Goal: Check status: Check status

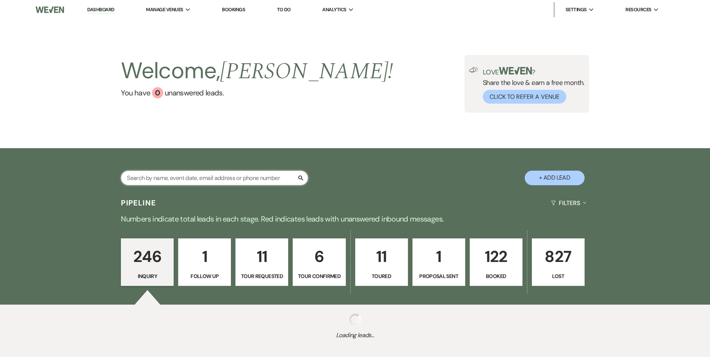
click at [176, 178] on input "text" at bounding box center [214, 178] width 187 height 15
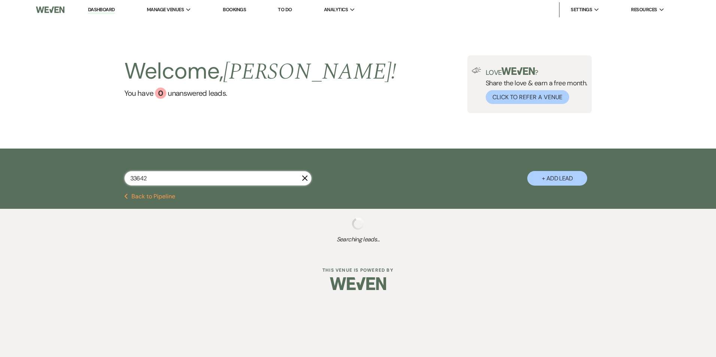
type input "336420"
select select "5"
select select "8"
select select "4"
select select "8"
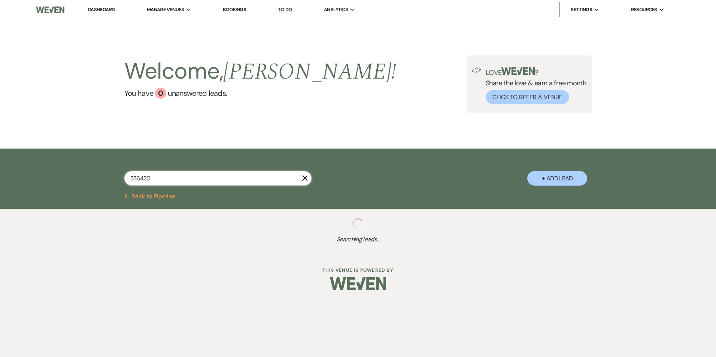
select select "8"
select select "6"
select select "8"
select select "6"
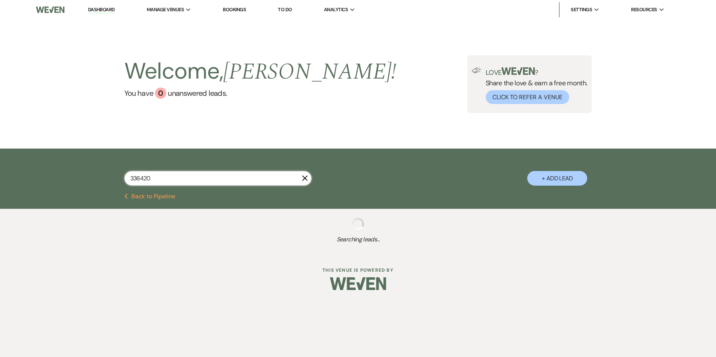
select select "8"
select select "4"
select select "8"
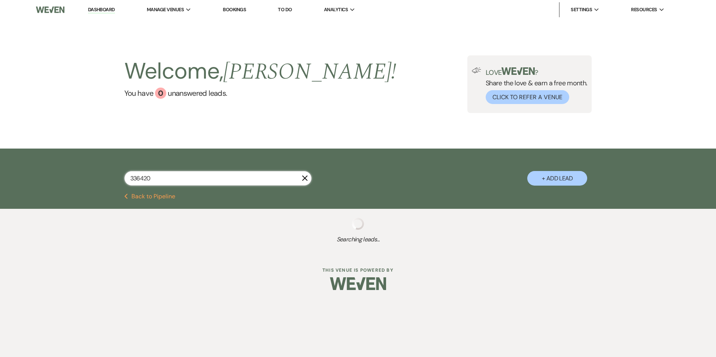
select select "8"
select select "6"
select select "5"
select select "8"
select select "4"
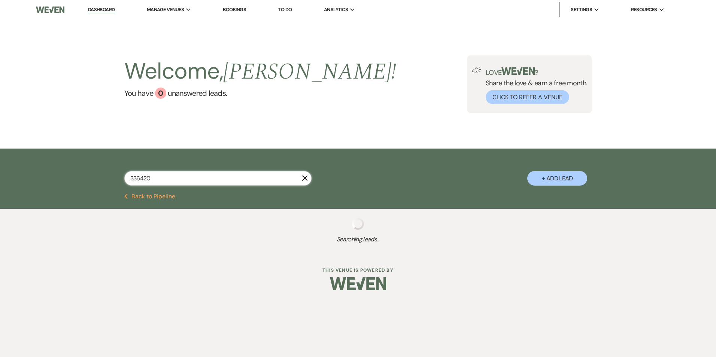
select select "8"
select select "4"
select select "8"
select select "6"
select select "4"
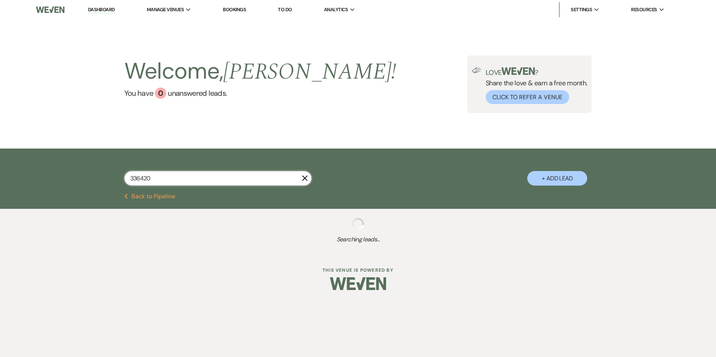
select select "5"
select select "8"
select select "4"
select select "5"
select select "8"
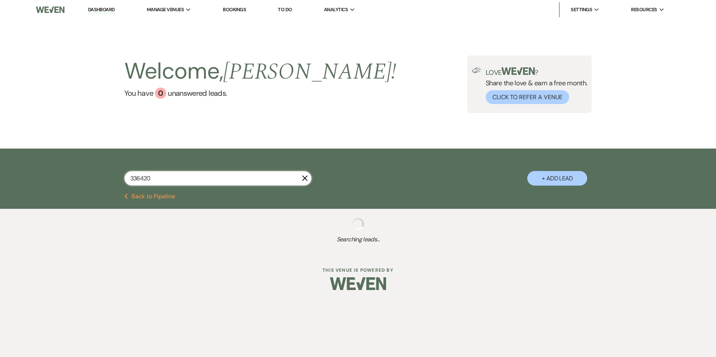
select select "4"
select select "8"
select select "6"
select select "4"
select select "8"
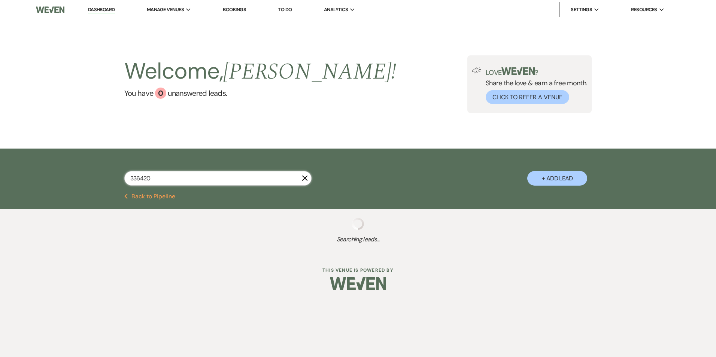
select select "10"
select select "8"
select select "4"
select select "8"
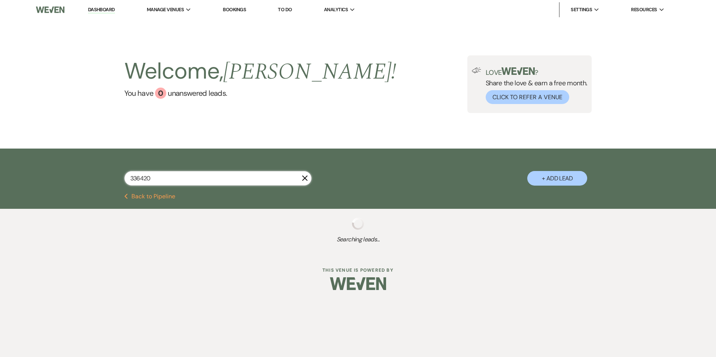
select select "4"
select select "9"
select select "8"
select select "6"
select select "8"
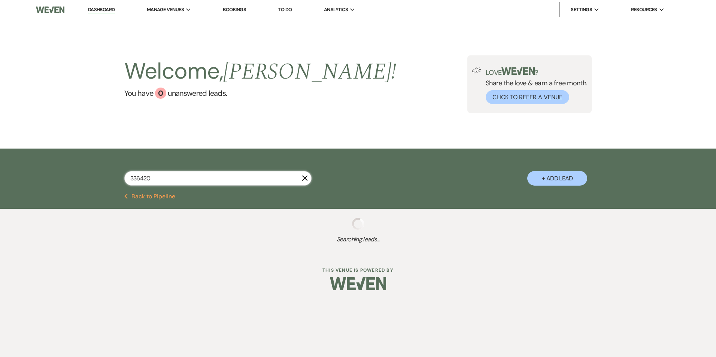
select select "10"
select select "8"
select select "7"
select select "8"
select select "7"
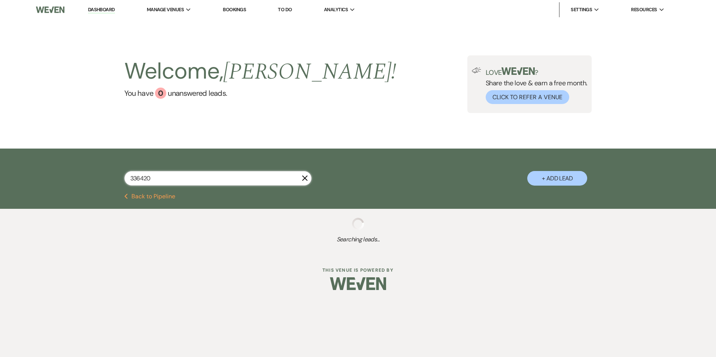
select select "8"
select select "7"
select select "8"
select select "6"
select select "8"
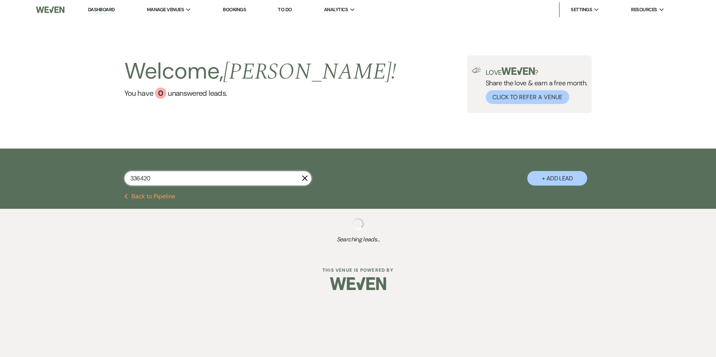
select select "7"
select select "8"
select select "6"
select select "8"
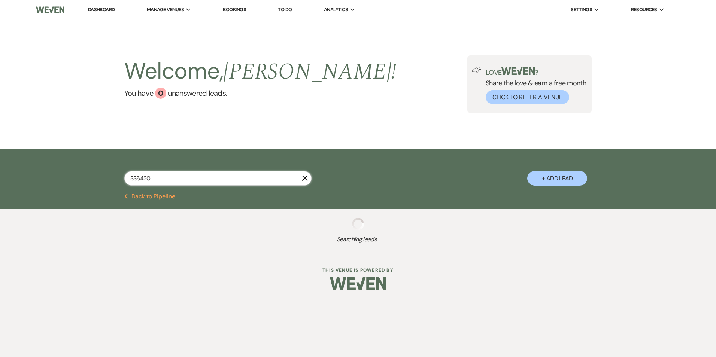
select select "4"
select select "8"
select select "7"
select select "8"
select select "5"
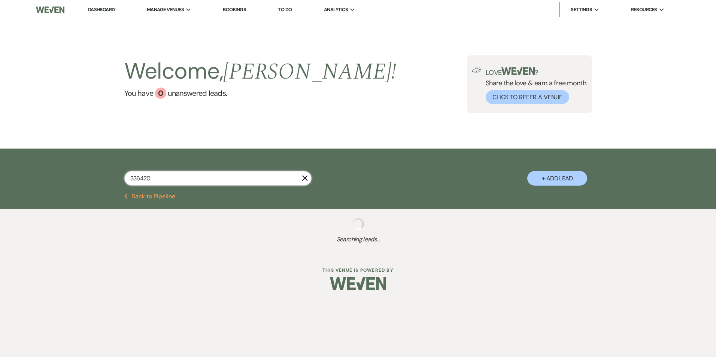
select select "8"
select select "6"
select select "8"
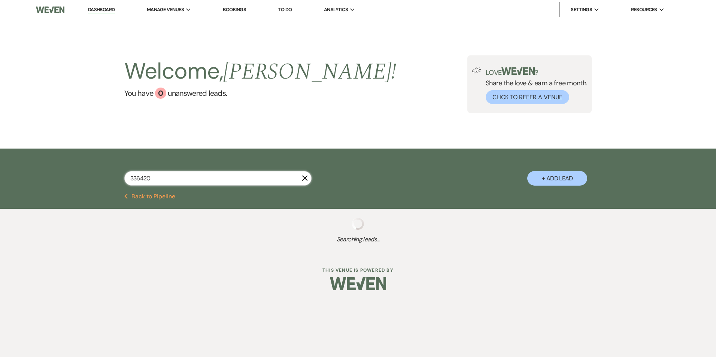
select select "10"
select select "5"
select select "8"
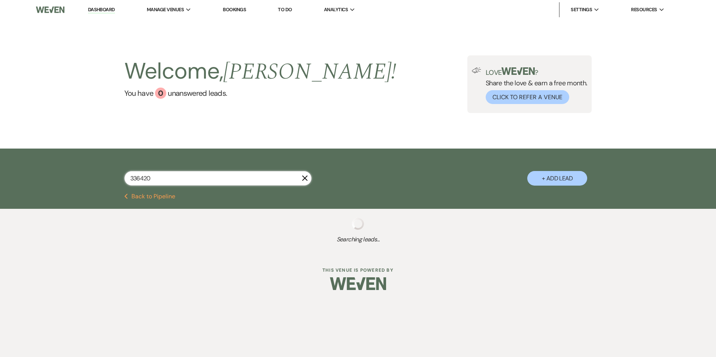
select select "8"
select select "5"
select select "8"
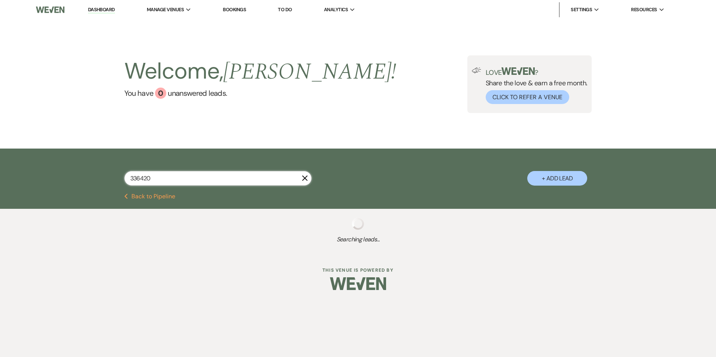
select select "6"
select select "8"
select select "3"
select select "8"
select select "5"
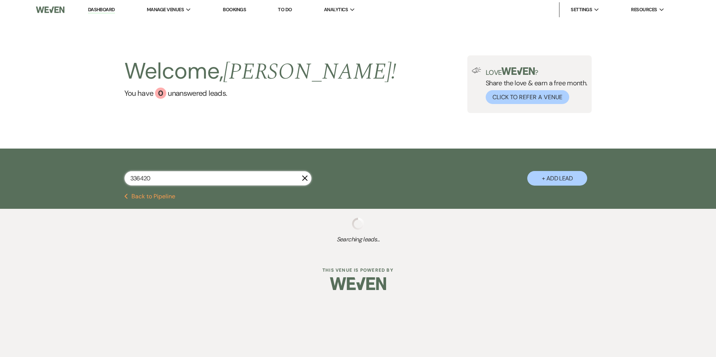
select select "8"
select select "5"
select select "8"
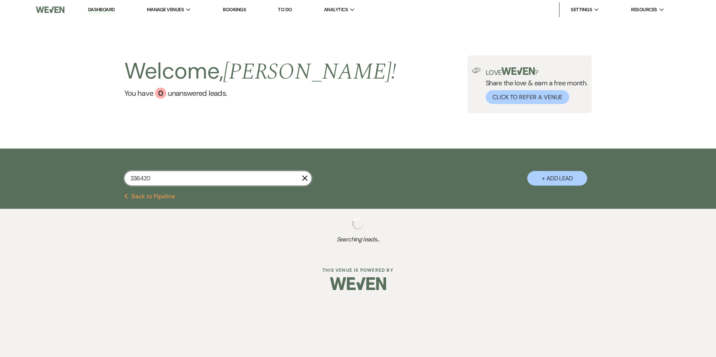
select select "8"
select select "1"
select select "8"
select select "6"
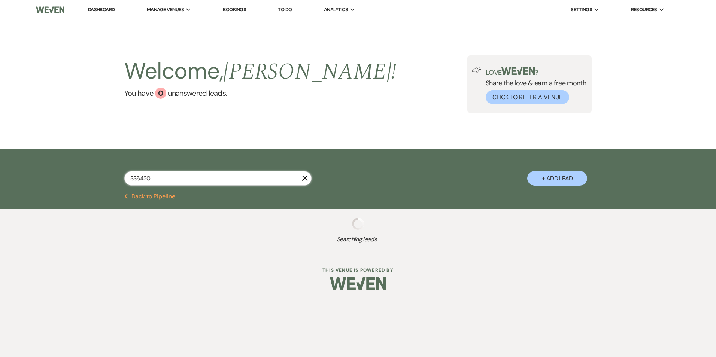
select select "8"
select select "5"
select select "8"
select select "6"
select select "8"
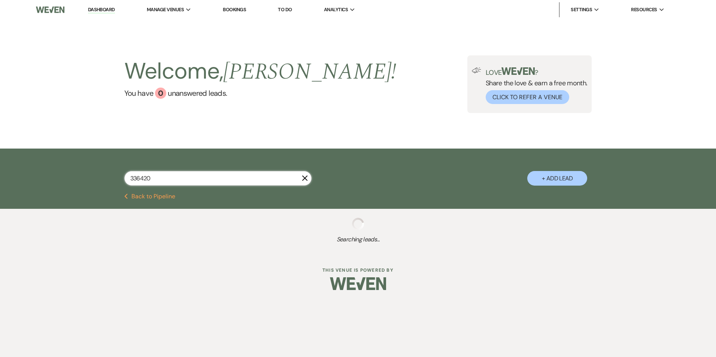
select select "6"
select select "8"
select select "5"
select select "8"
select select "5"
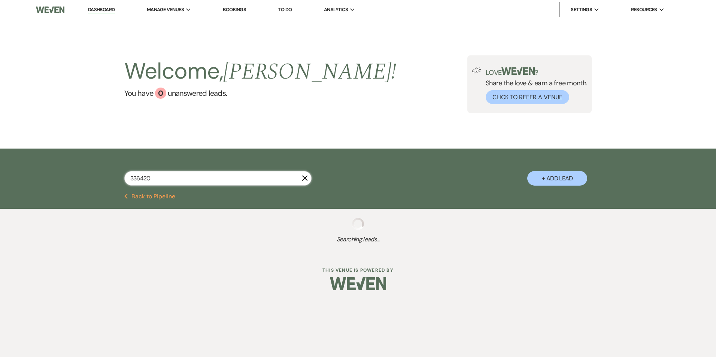
select select "8"
select select "7"
select select "8"
select select "6"
select select "8"
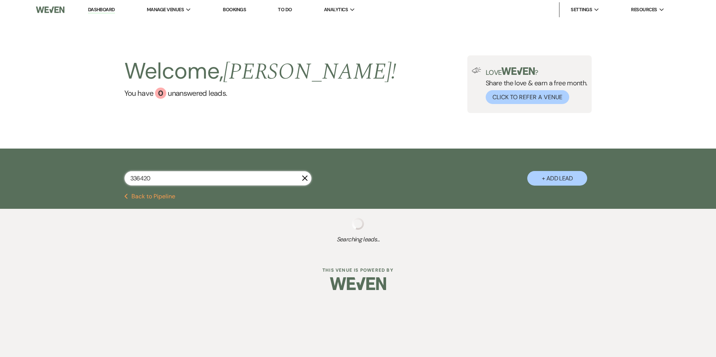
select select "5"
select select "8"
select select "5"
select select "8"
select select "6"
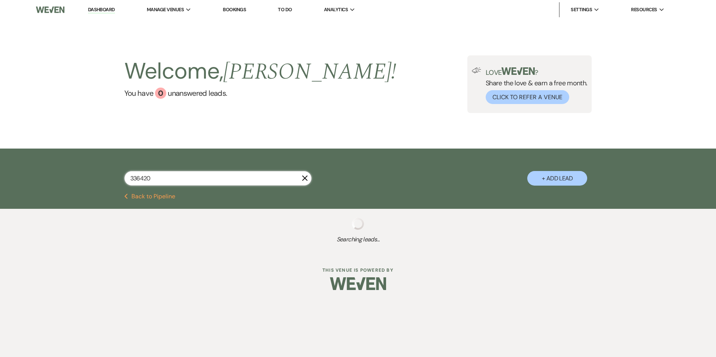
select select "8"
select select "6"
select select "8"
select select "5"
select select "8"
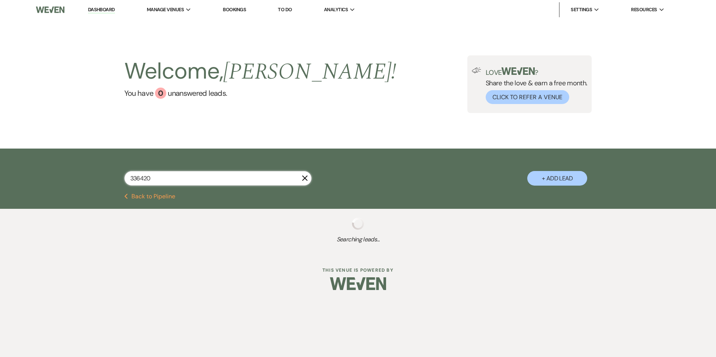
select select "10"
select select "8"
select select "5"
select select "8"
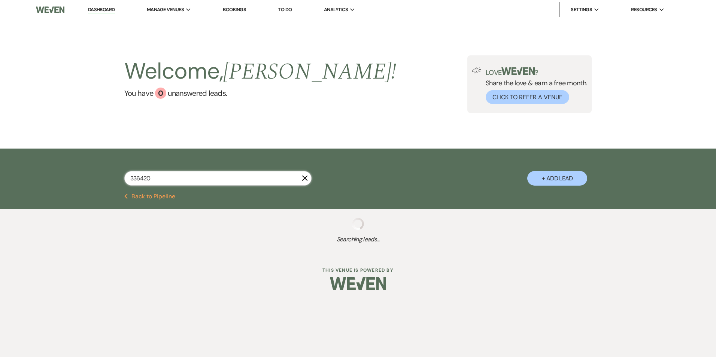
select select "8"
select select "6"
select select "8"
select select "6"
select select "8"
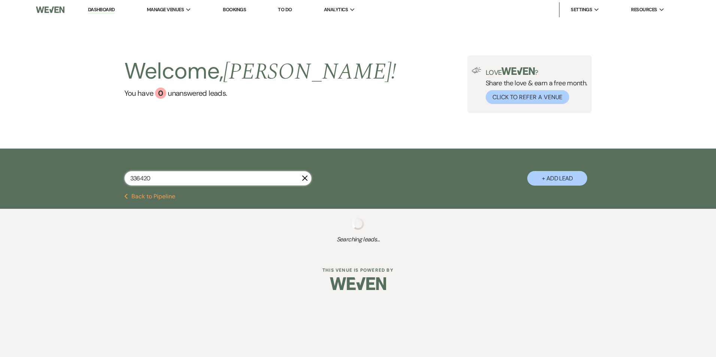
select select "6"
select select "8"
select select "7"
select select "8"
select select "6"
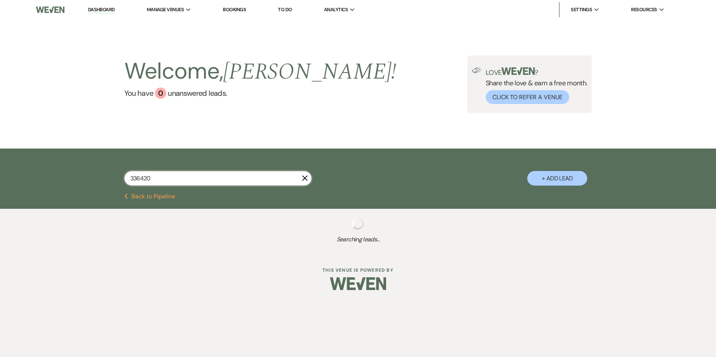
select select "8"
select select "6"
select select "8"
select select "6"
select select "8"
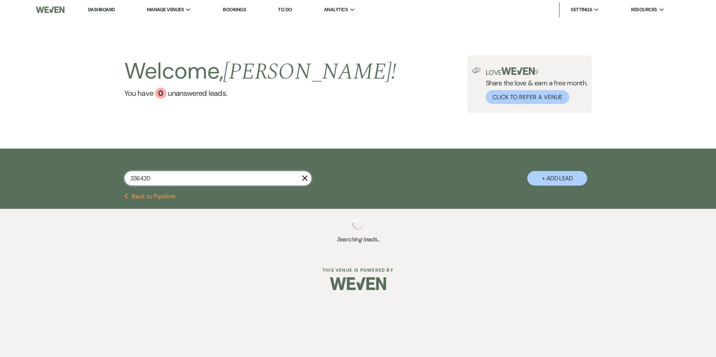
select select "5"
select select "8"
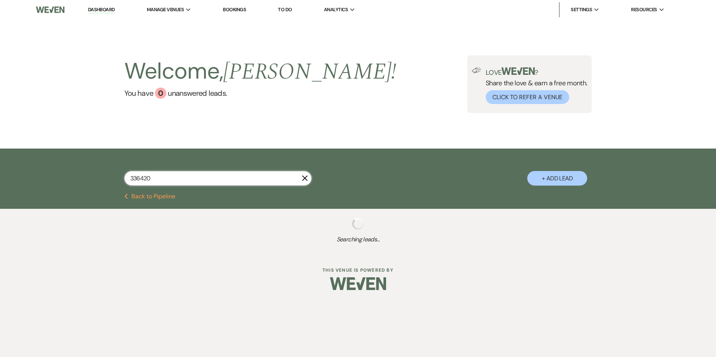
select select "8"
select select "1"
select select "8"
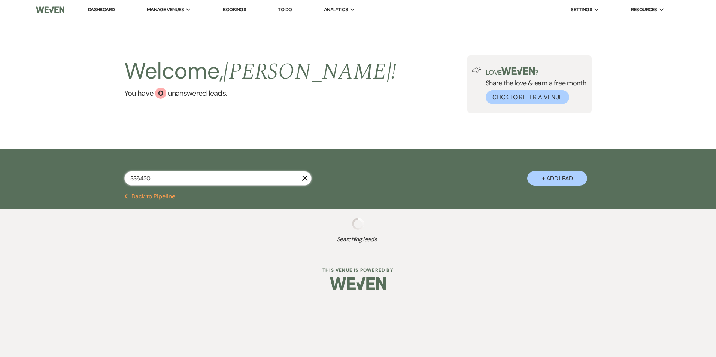
select select "5"
select select "8"
select select "10"
select select "8"
select select "7"
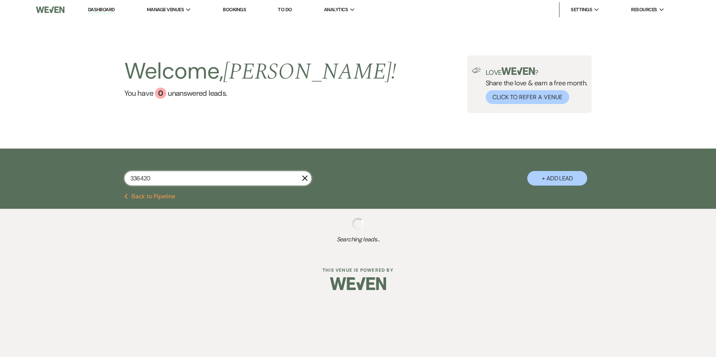
select select "8"
select select "6"
select select "8"
select select "5"
select select "8"
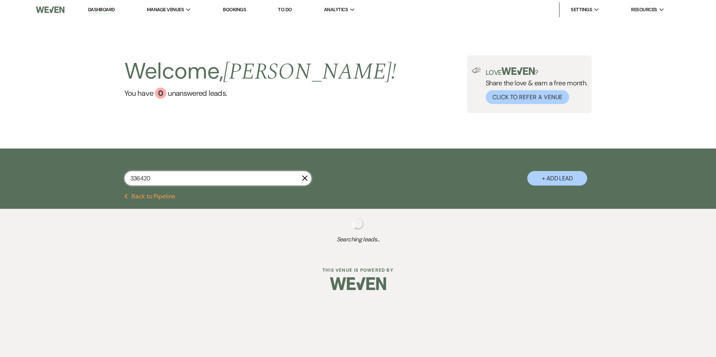
select select "5"
select select "8"
select select "5"
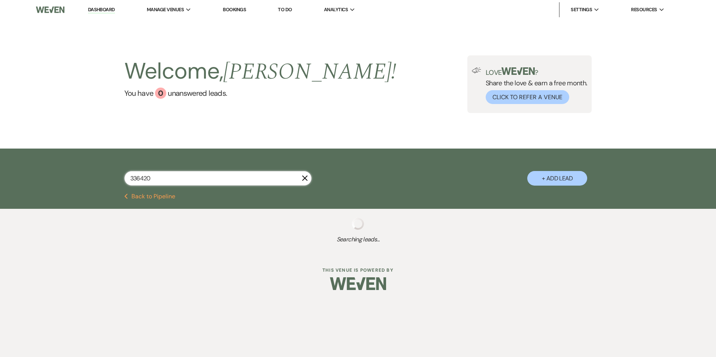
select select "8"
select select "5"
select select "8"
select select "5"
select select "8"
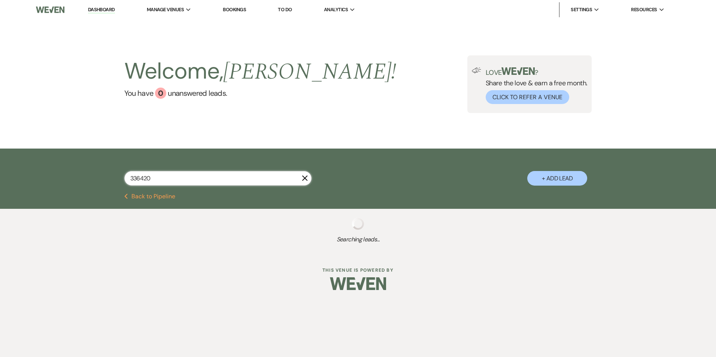
select select "5"
select select "8"
select select "6"
select select "8"
select select "6"
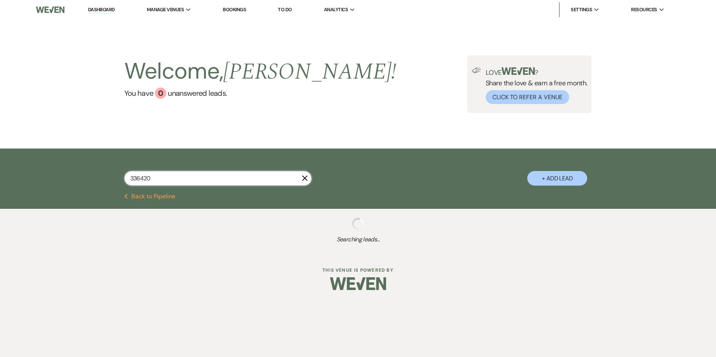
select select "8"
select select "6"
select select "8"
select select "6"
select select "8"
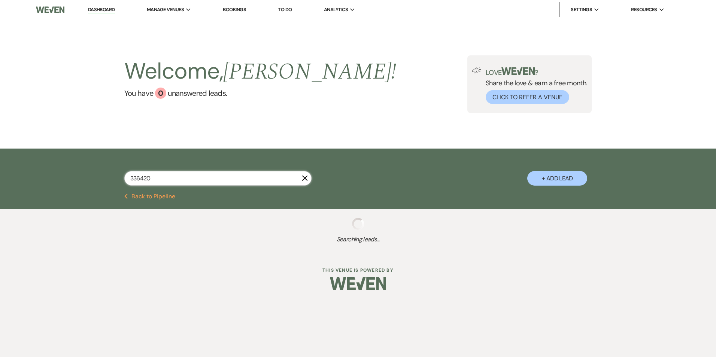
select select "6"
select select "8"
select select "5"
select select "8"
select select "6"
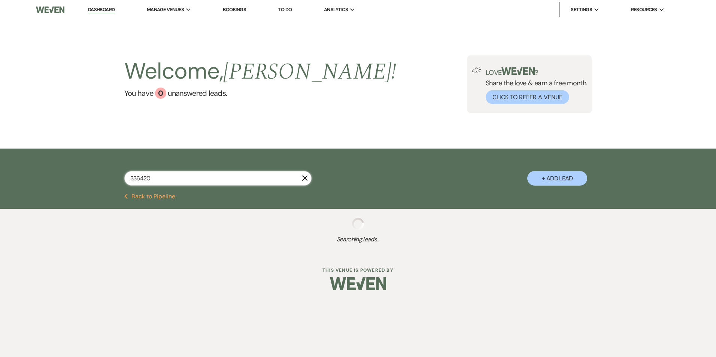
select select "8"
select select "6"
select select "8"
select select "6"
select select "8"
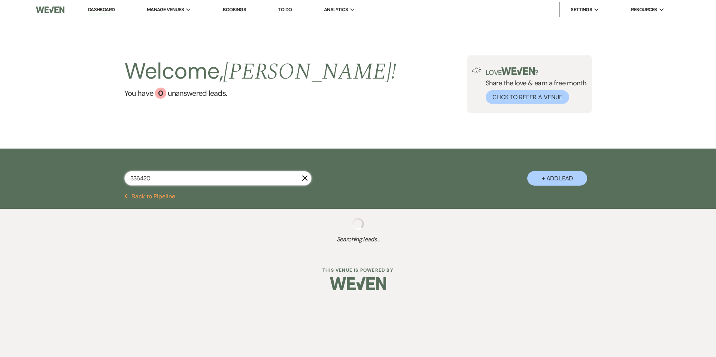
select select "6"
select select "8"
select select "5"
select select "8"
select select "6"
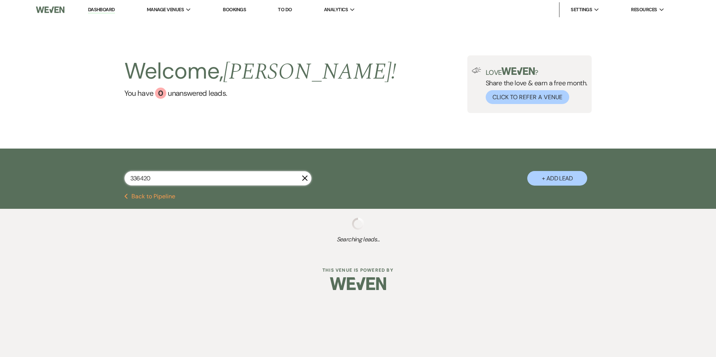
select select "8"
select select "6"
select select "8"
select select "6"
select select "8"
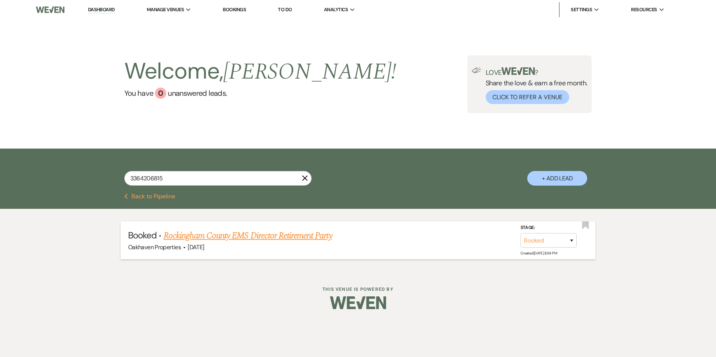
click at [189, 235] on link "Rockingham County EMS Director Retirement Party" at bounding box center [248, 235] width 168 height 13
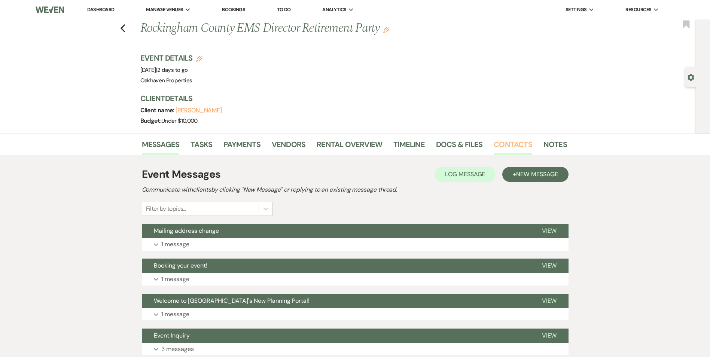
click at [507, 141] on link "Contacts" at bounding box center [513, 146] width 39 height 16
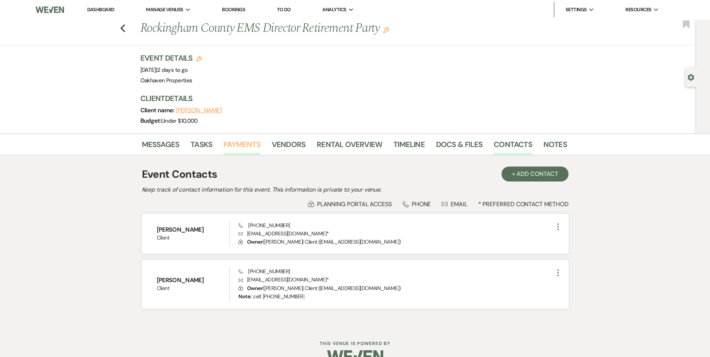
click at [250, 147] on link "Payments" at bounding box center [241, 146] width 37 height 16
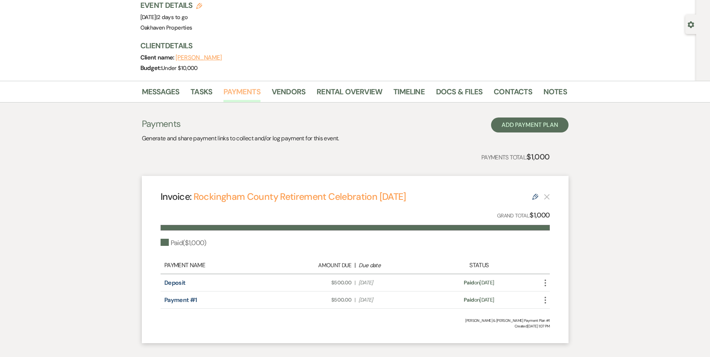
scroll to position [52, 0]
